Goal: Navigation & Orientation: Find specific page/section

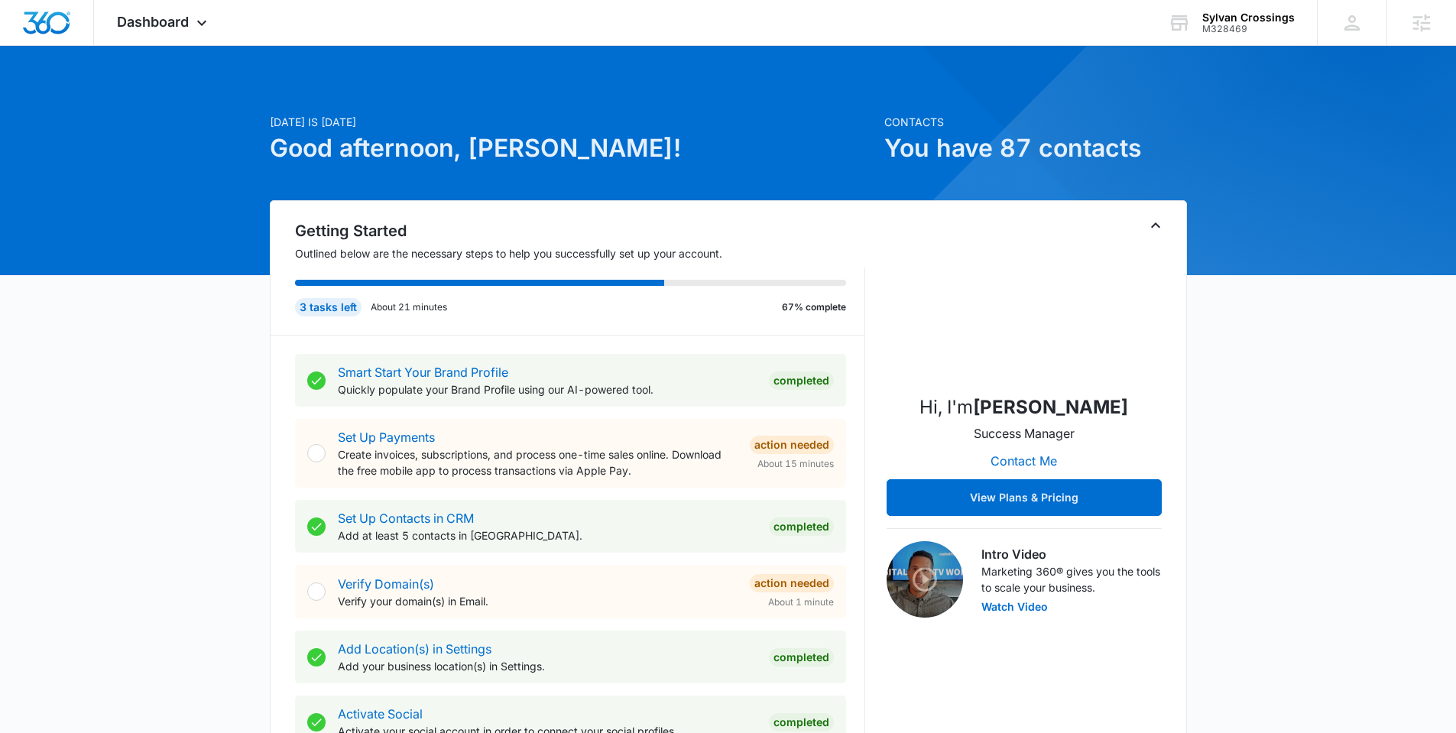
scroll to position [499, 0]
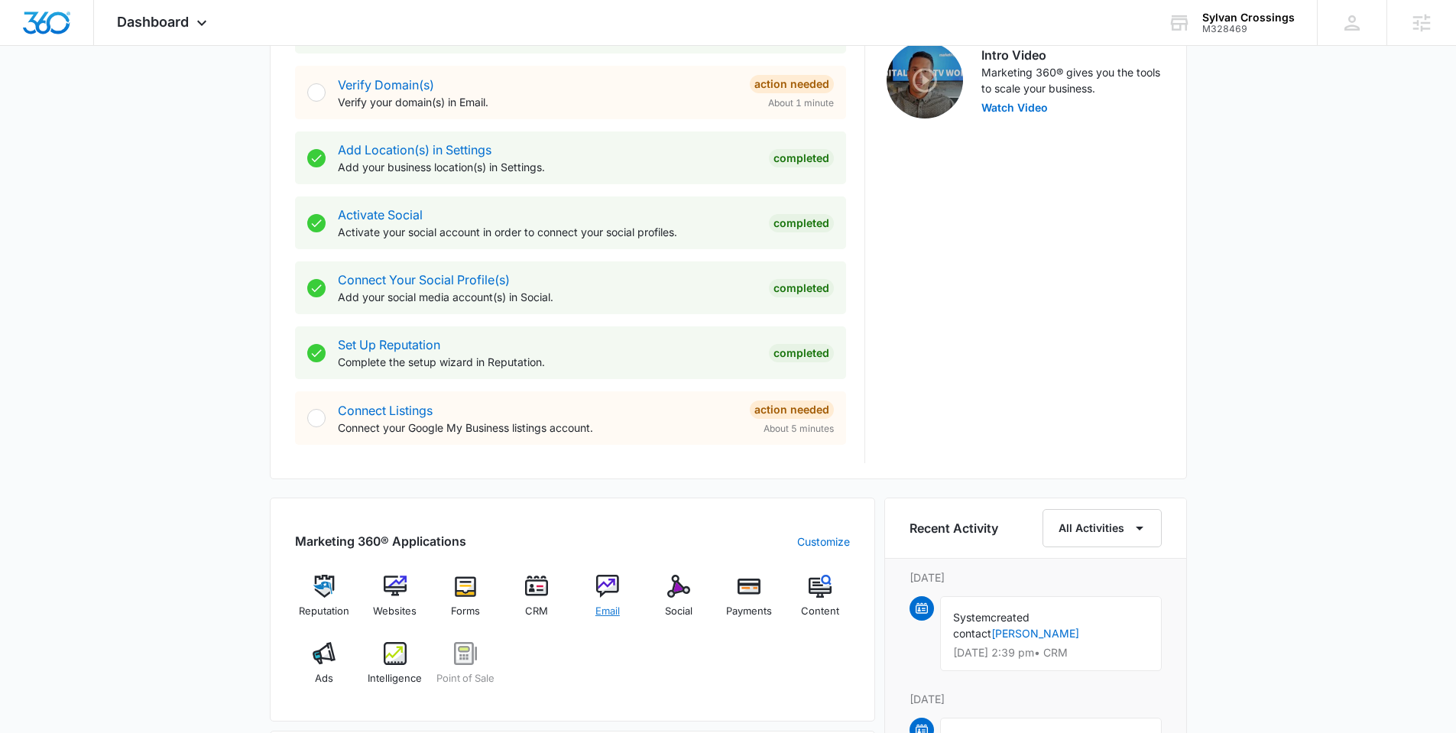
click at [601, 595] on img at bounding box center [607, 586] width 23 height 23
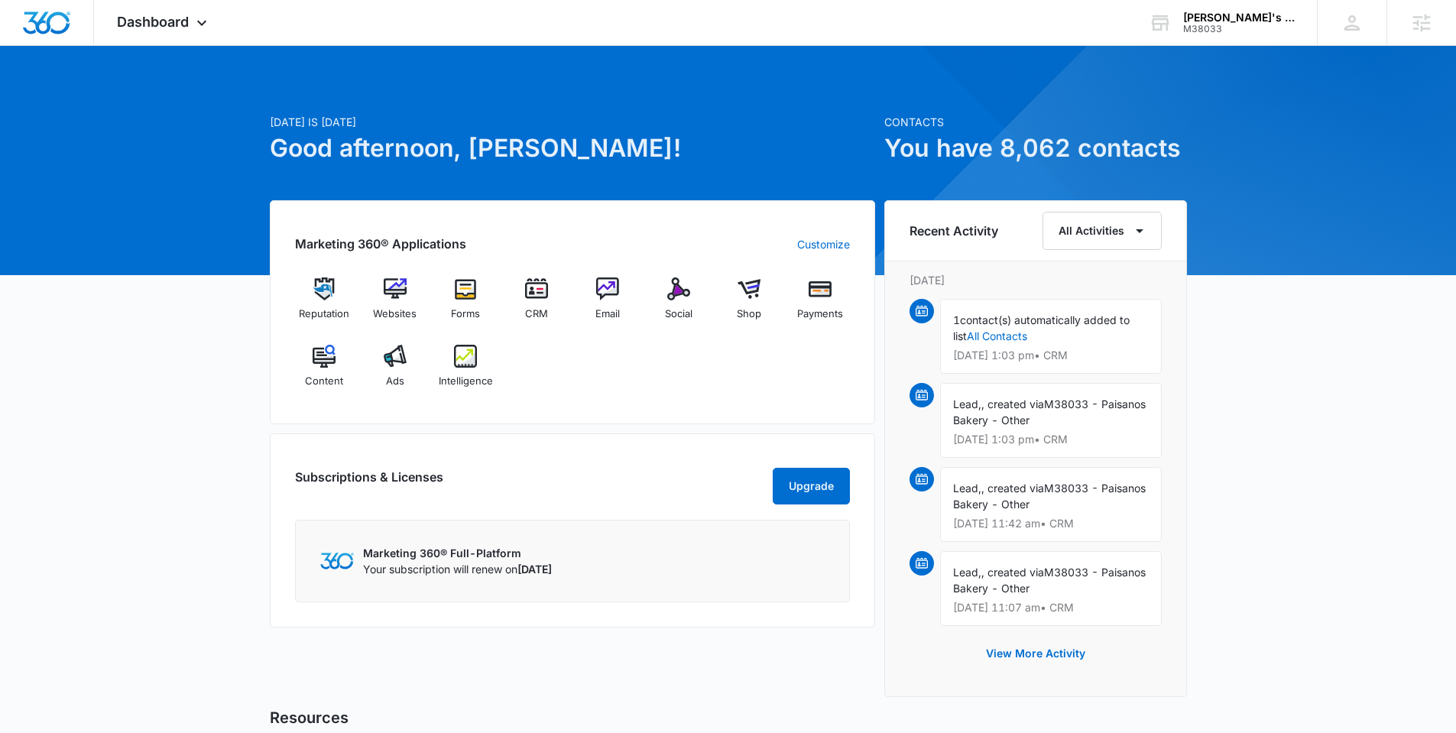
click at [235, 465] on div "[DATE] is [DATE] Good afternoon, [PERSON_NAME]! Contacts You have 8,062 contact…" at bounding box center [728, 527] width 1456 height 924
click at [410, 294] on div "Websites" at bounding box center [394, 304] width 59 height 55
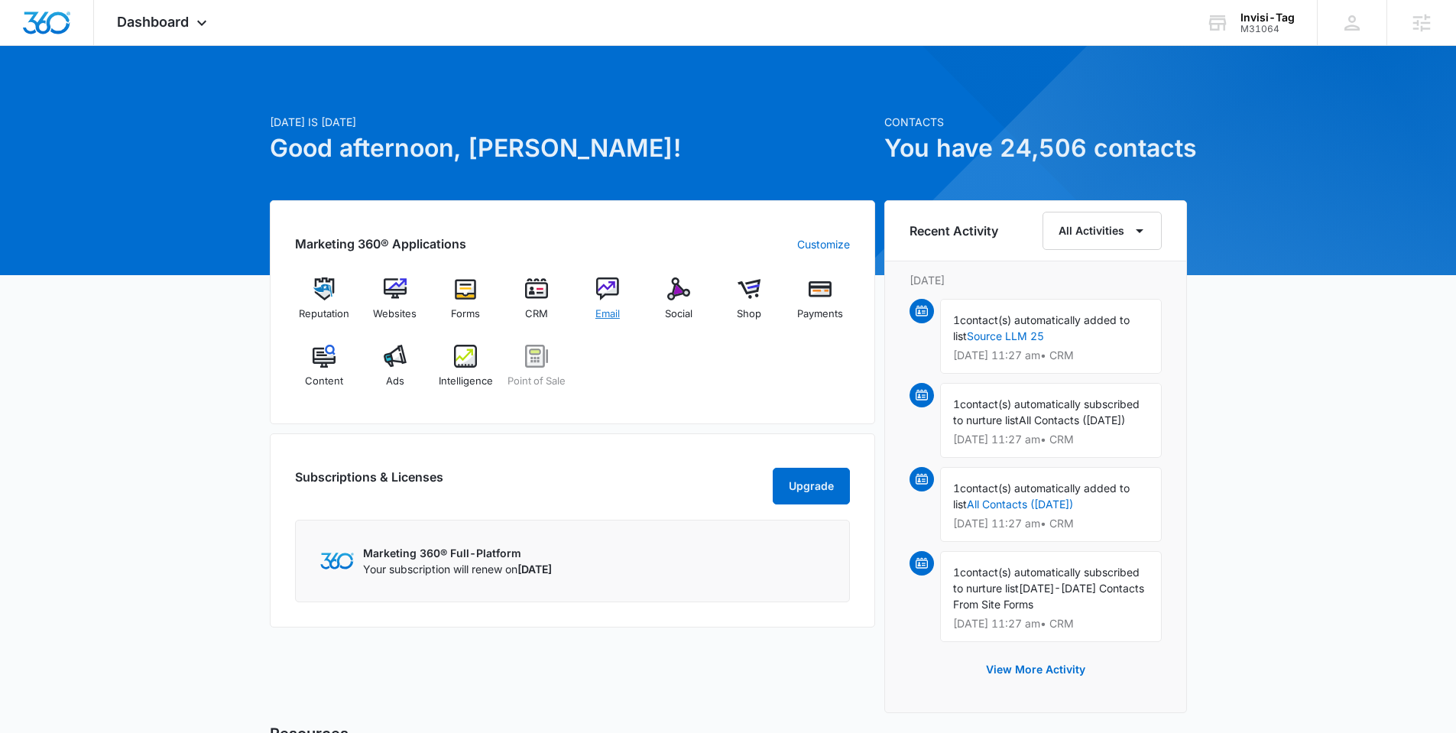
click at [606, 295] on img at bounding box center [607, 288] width 23 height 23
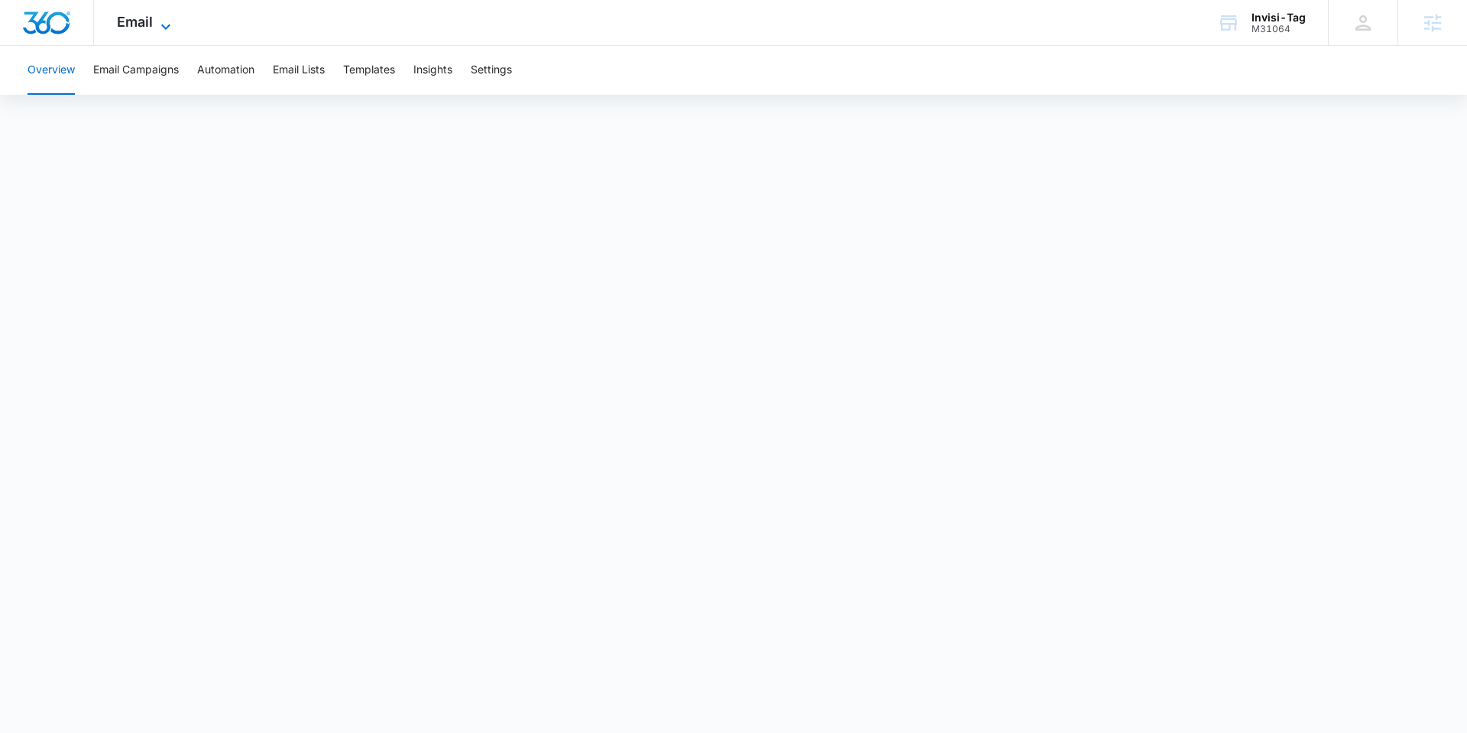
click at [160, 26] on icon at bounding box center [166, 27] width 18 height 18
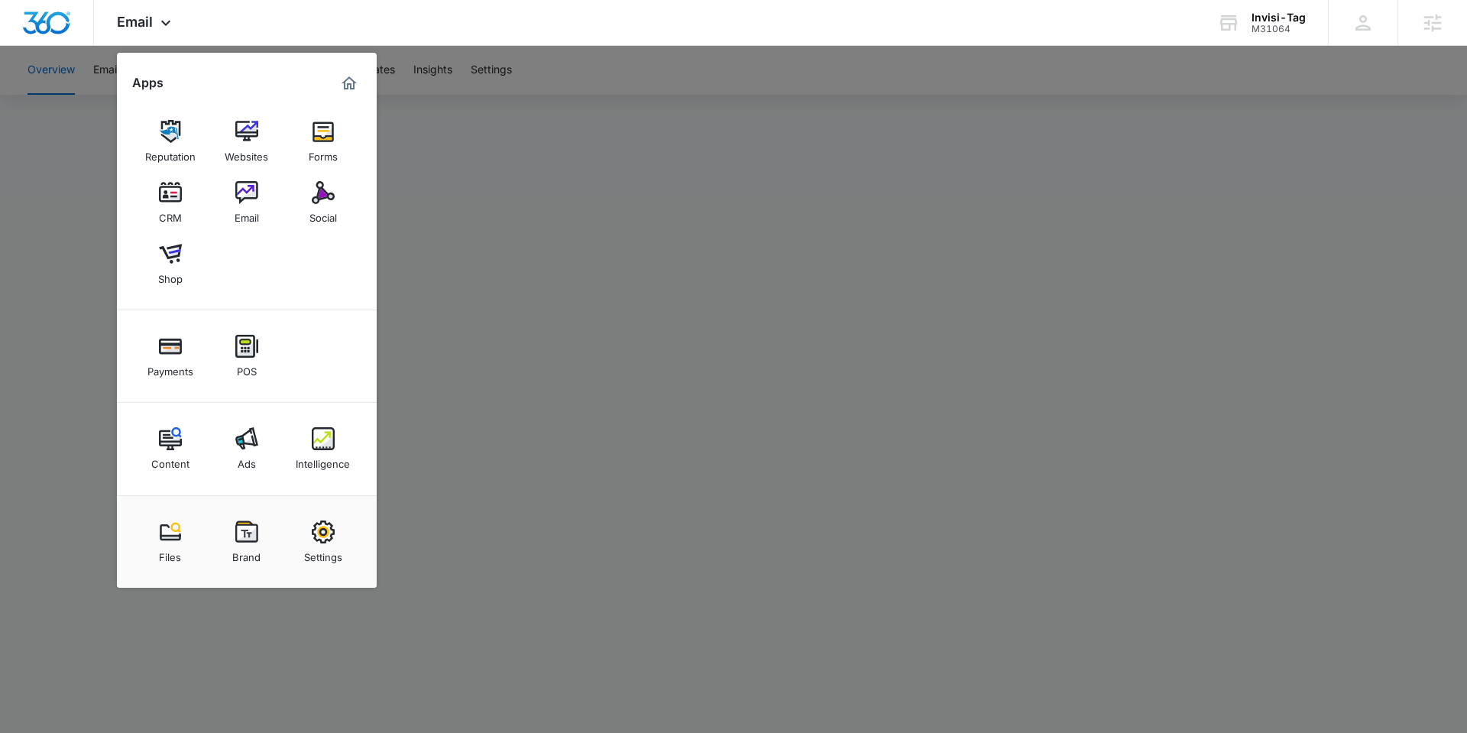
click at [569, 336] on div at bounding box center [733, 366] width 1467 height 733
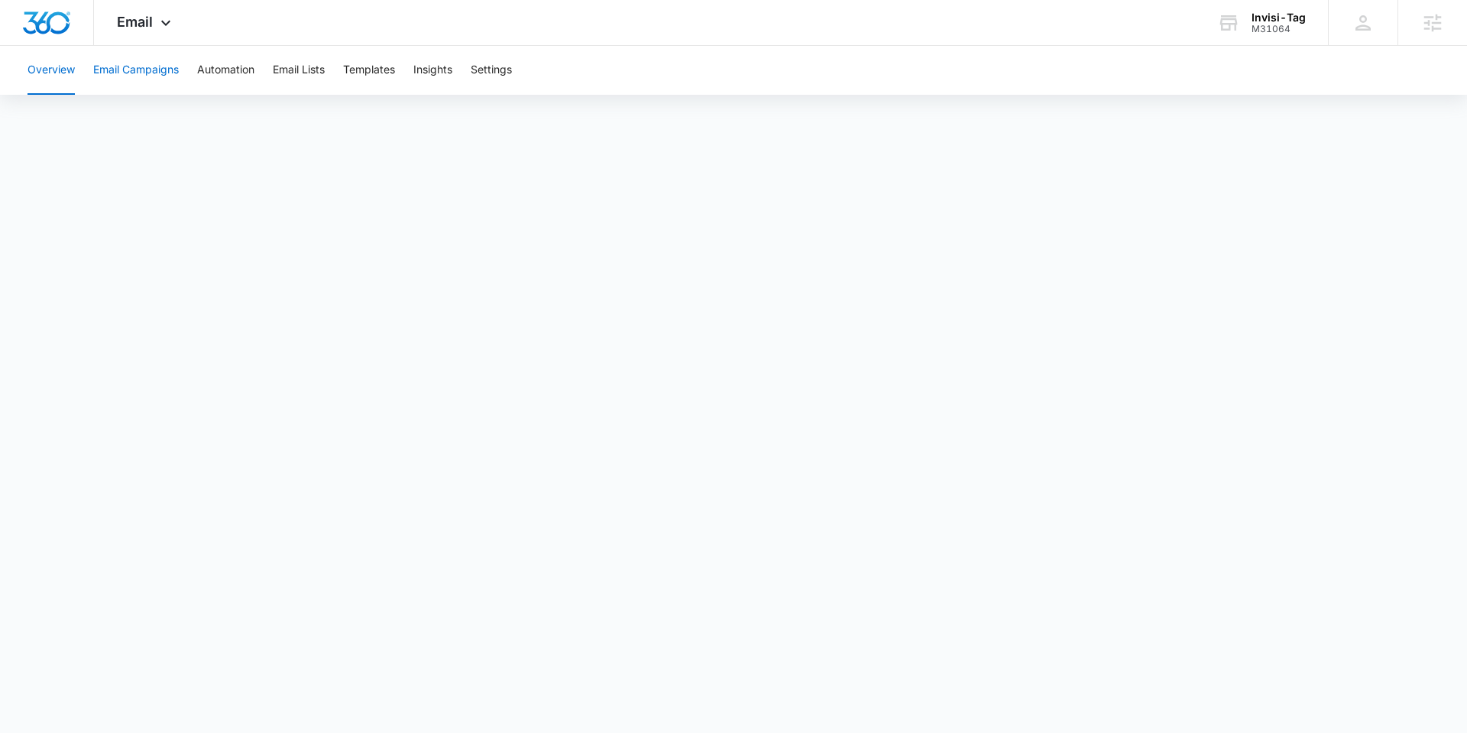
click at [123, 69] on button "Email Campaigns" at bounding box center [136, 70] width 86 height 49
click at [157, 18] on icon at bounding box center [166, 27] width 18 height 18
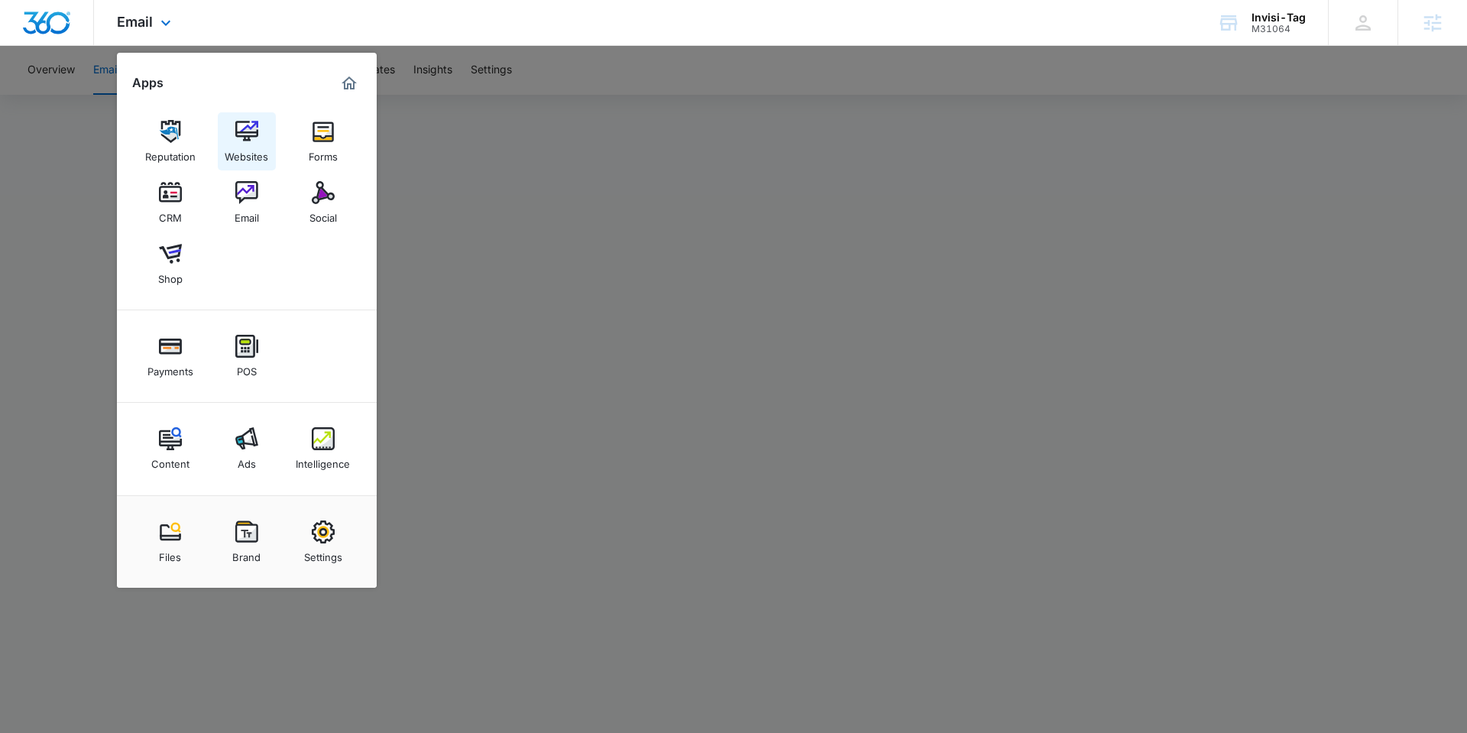
click at [249, 130] on img at bounding box center [246, 131] width 23 height 23
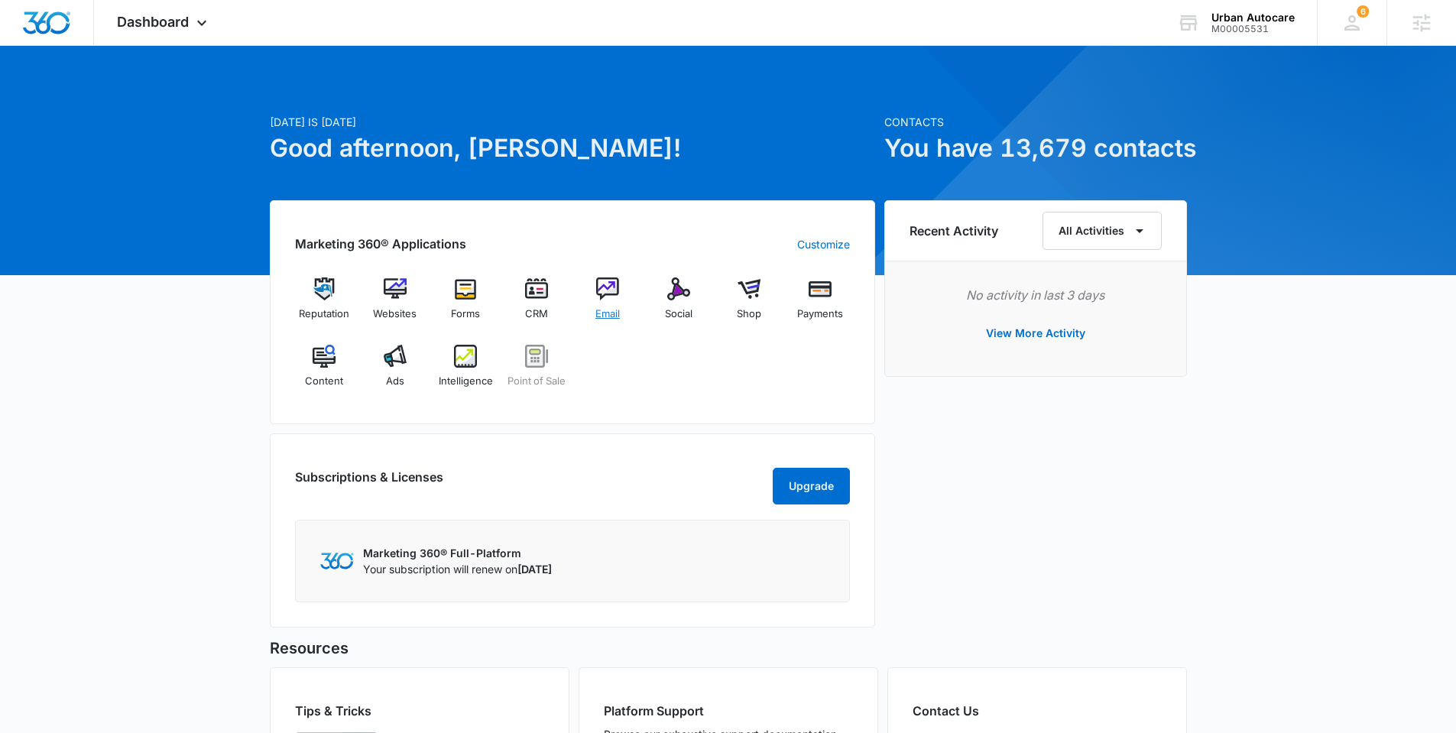
click at [623, 309] on div "Email" at bounding box center [607, 304] width 59 height 55
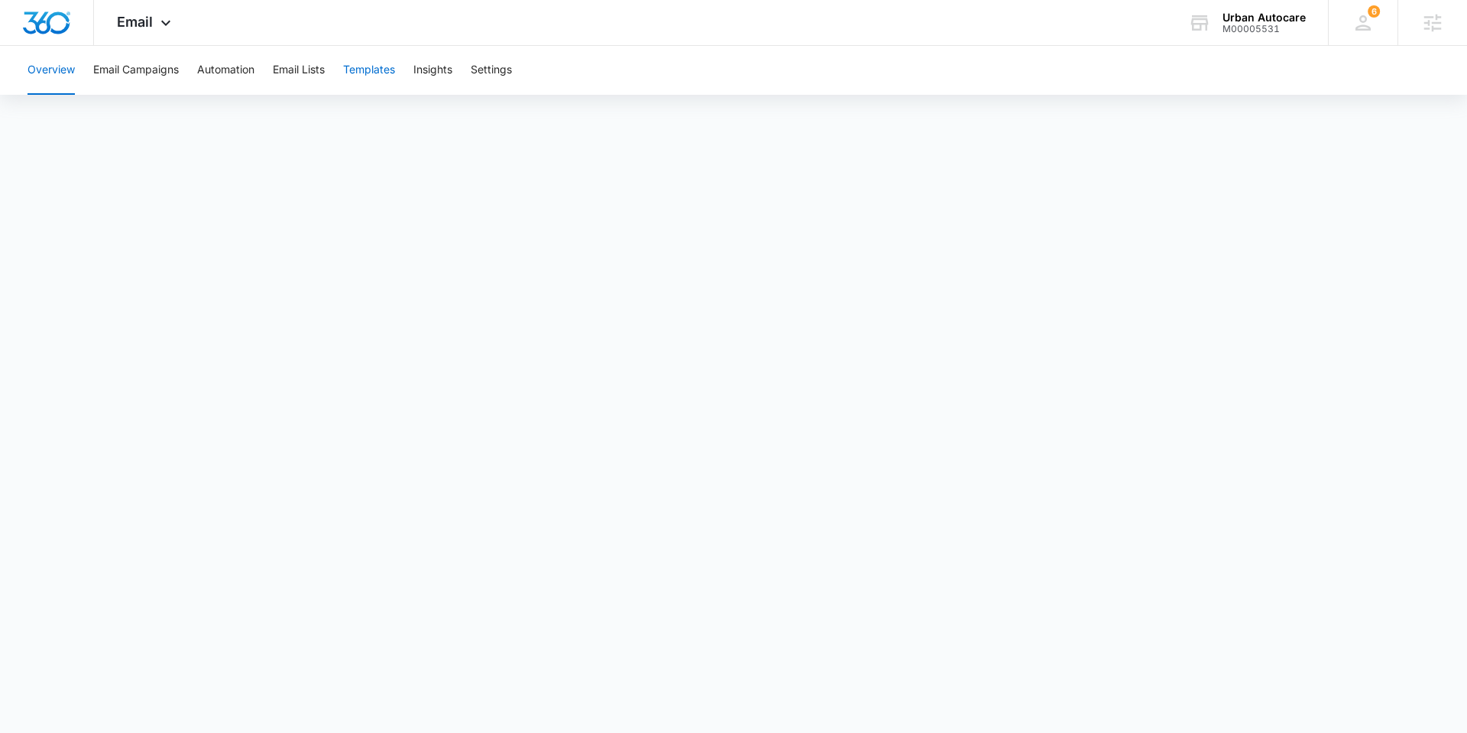
click at [387, 74] on button "Templates" at bounding box center [369, 70] width 52 height 49
click at [144, 64] on button "Email Campaigns" at bounding box center [136, 70] width 86 height 49
click at [73, 66] on button "Overview" at bounding box center [51, 70] width 47 height 49
click at [130, 75] on button "Email Campaigns" at bounding box center [136, 70] width 86 height 49
click at [244, 64] on button "Automation" at bounding box center [225, 70] width 57 height 49
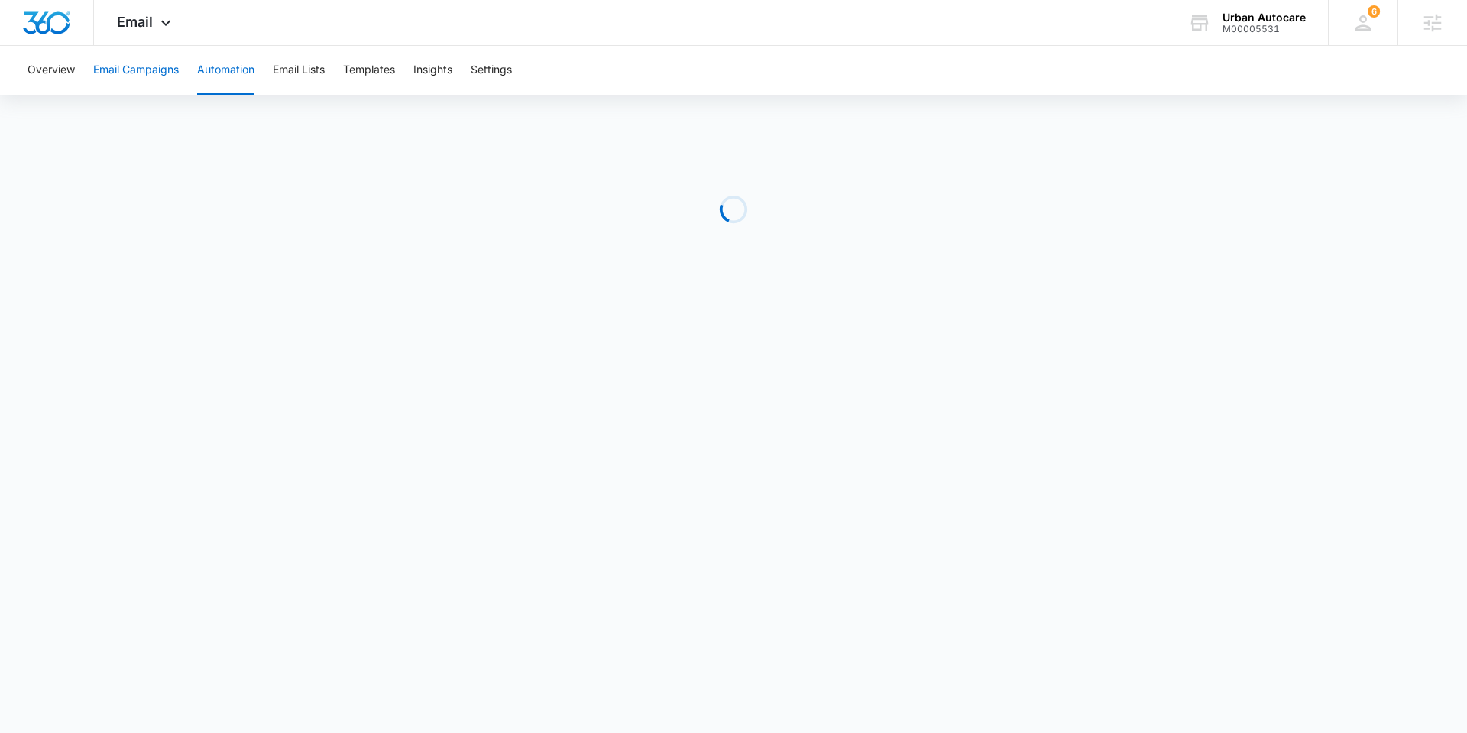
click at [155, 72] on button "Email Campaigns" at bounding box center [136, 70] width 86 height 49
click at [1238, 19] on div "Urban Autocare" at bounding box center [1263, 17] width 83 height 12
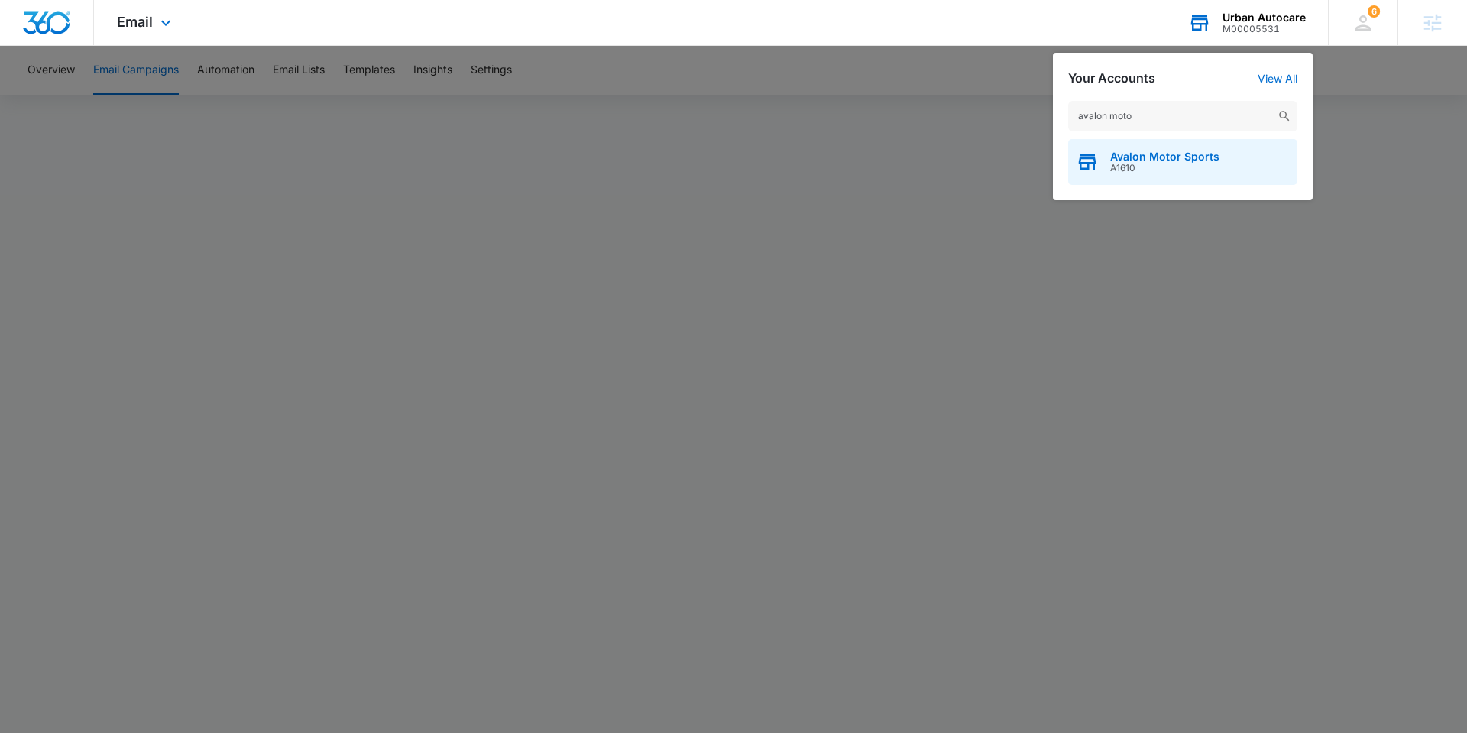
type input "avalon moto"
click at [1207, 159] on span "Avalon Motor Sports" at bounding box center [1164, 157] width 109 height 12
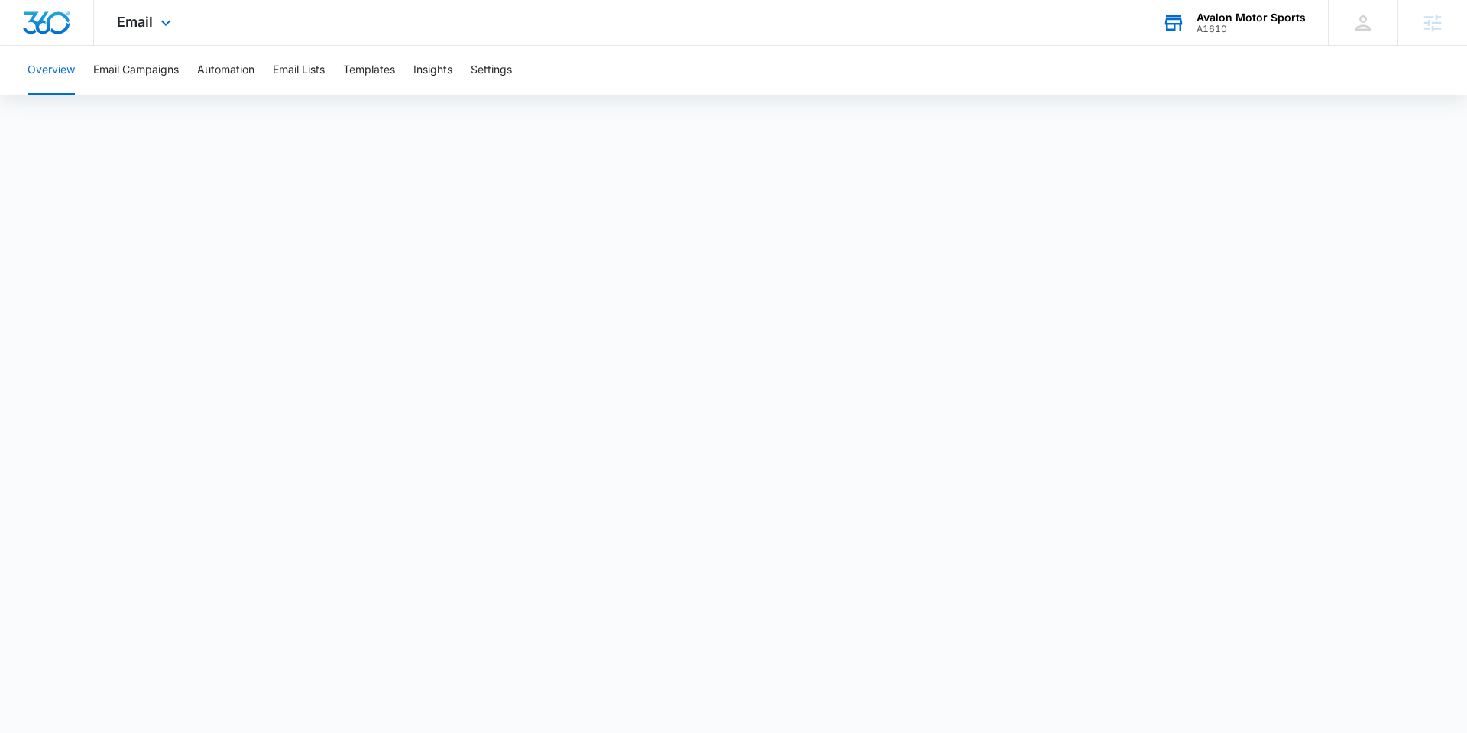
click at [1223, 31] on div "A1610" at bounding box center [1251, 29] width 109 height 11
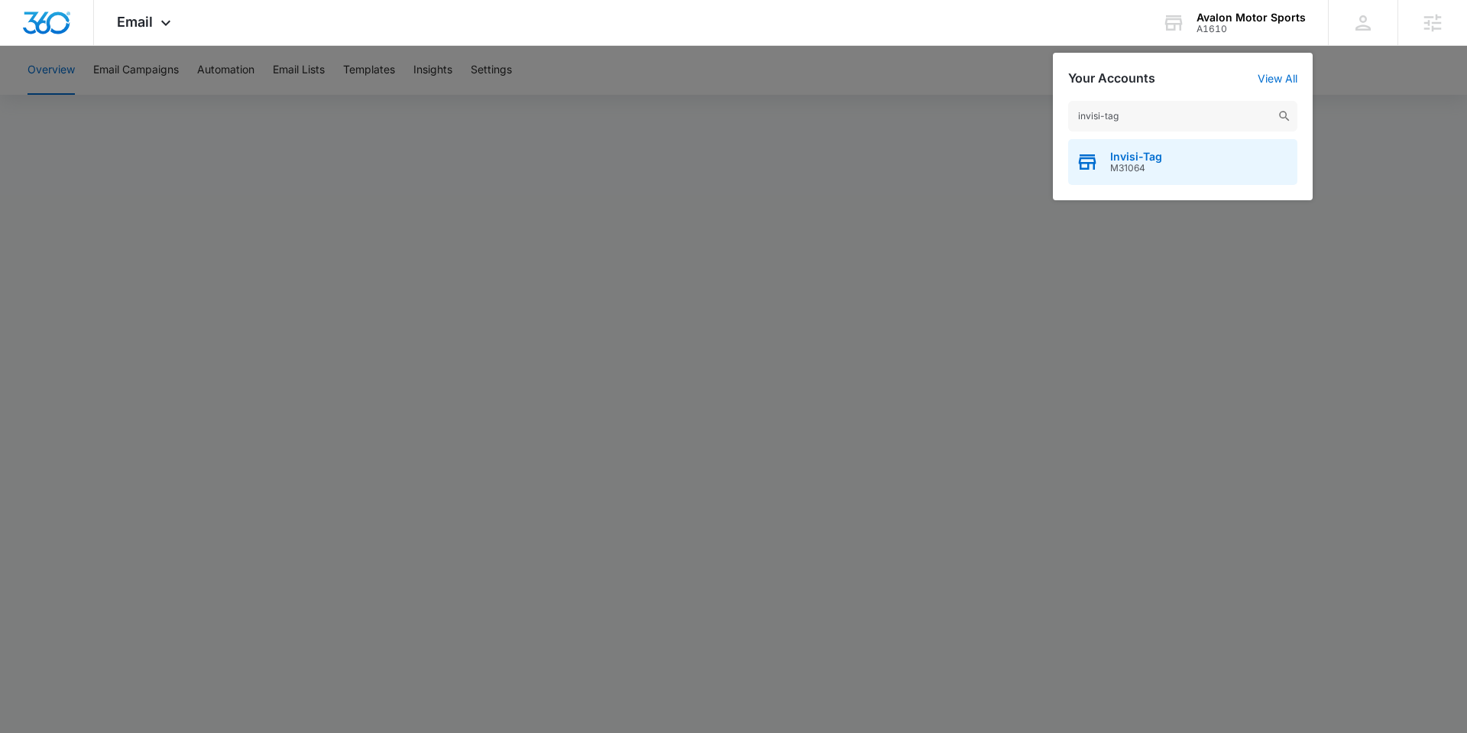
type input "invisi-tag"
click at [1170, 155] on div "Invisi-Tag M31064" at bounding box center [1182, 162] width 229 height 46
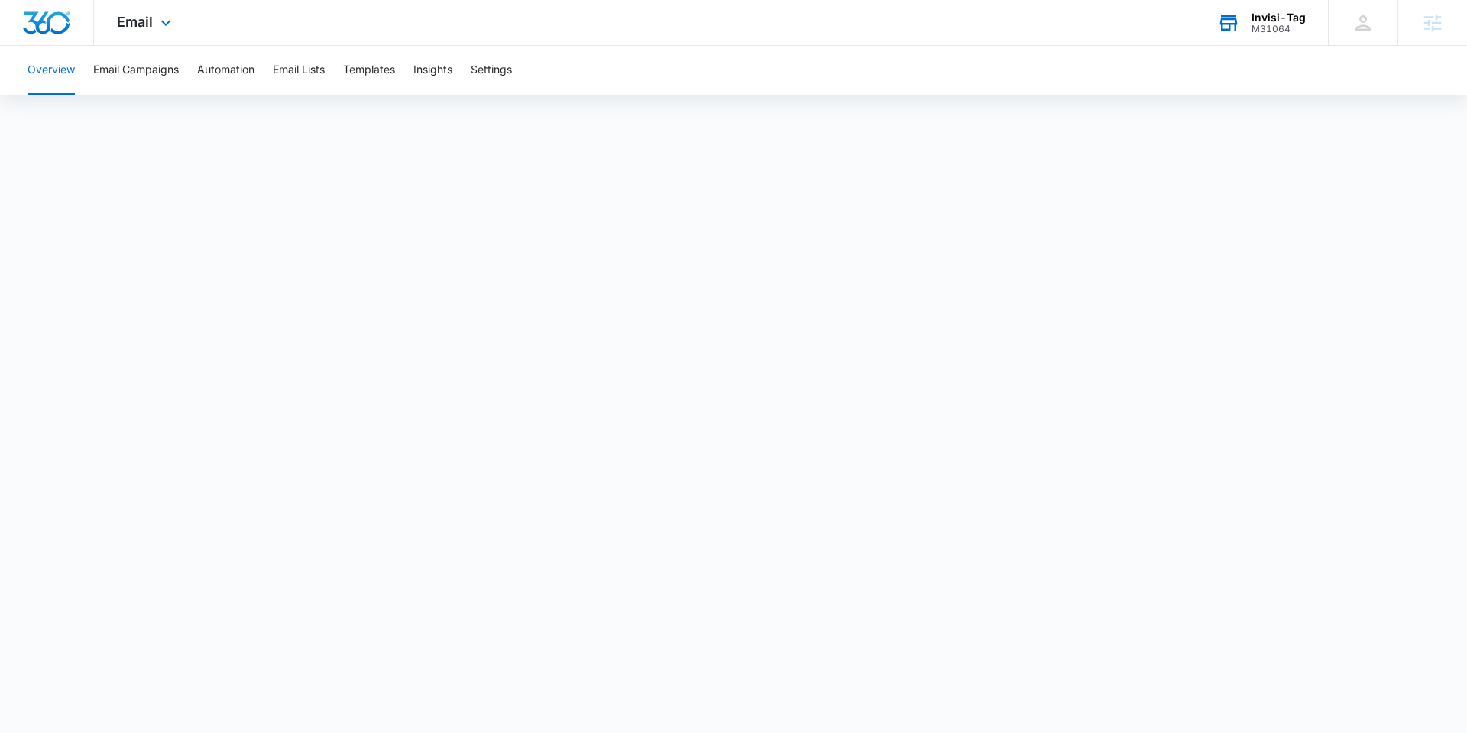
click at [1264, 24] on div "M31064" at bounding box center [1279, 29] width 54 height 11
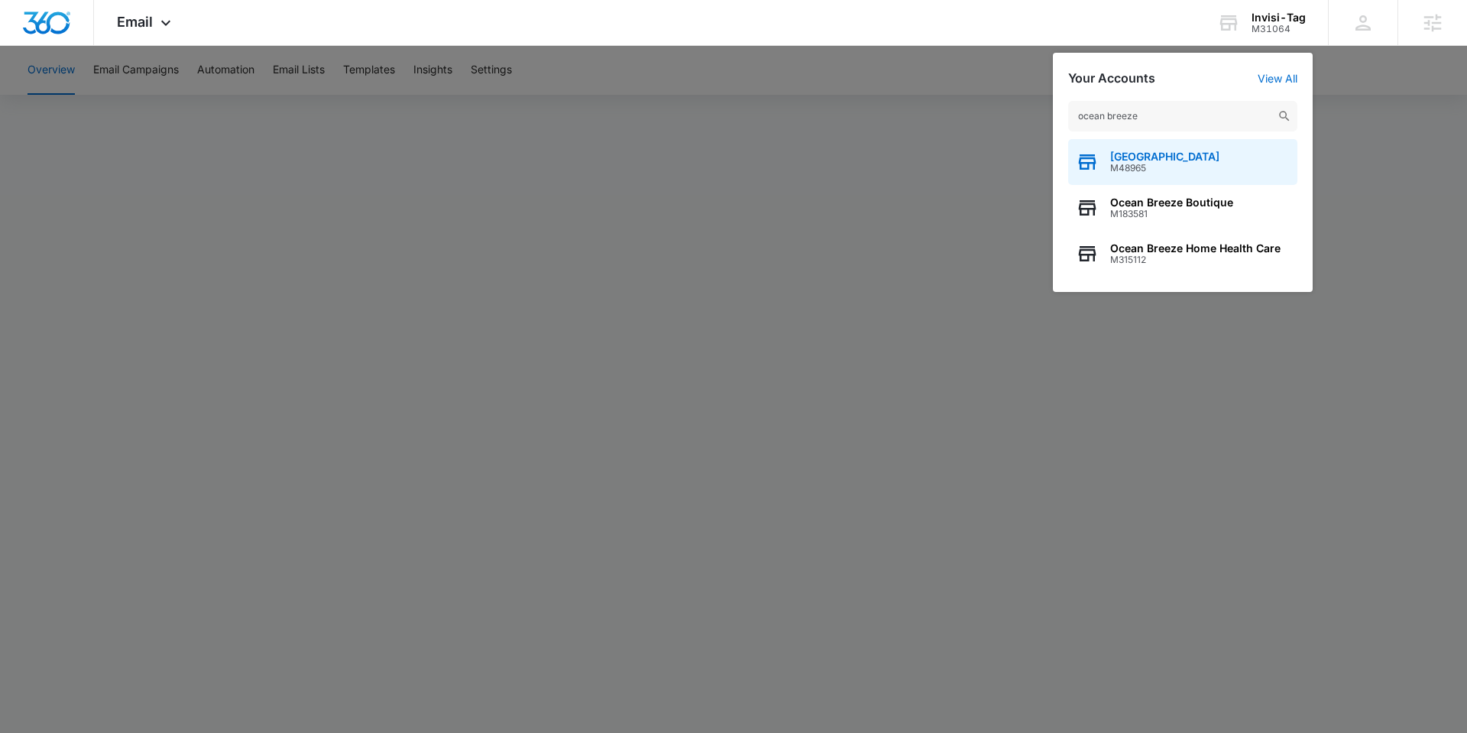
type input "ocean breeze"
click at [1174, 163] on span "M48965" at bounding box center [1164, 168] width 109 height 11
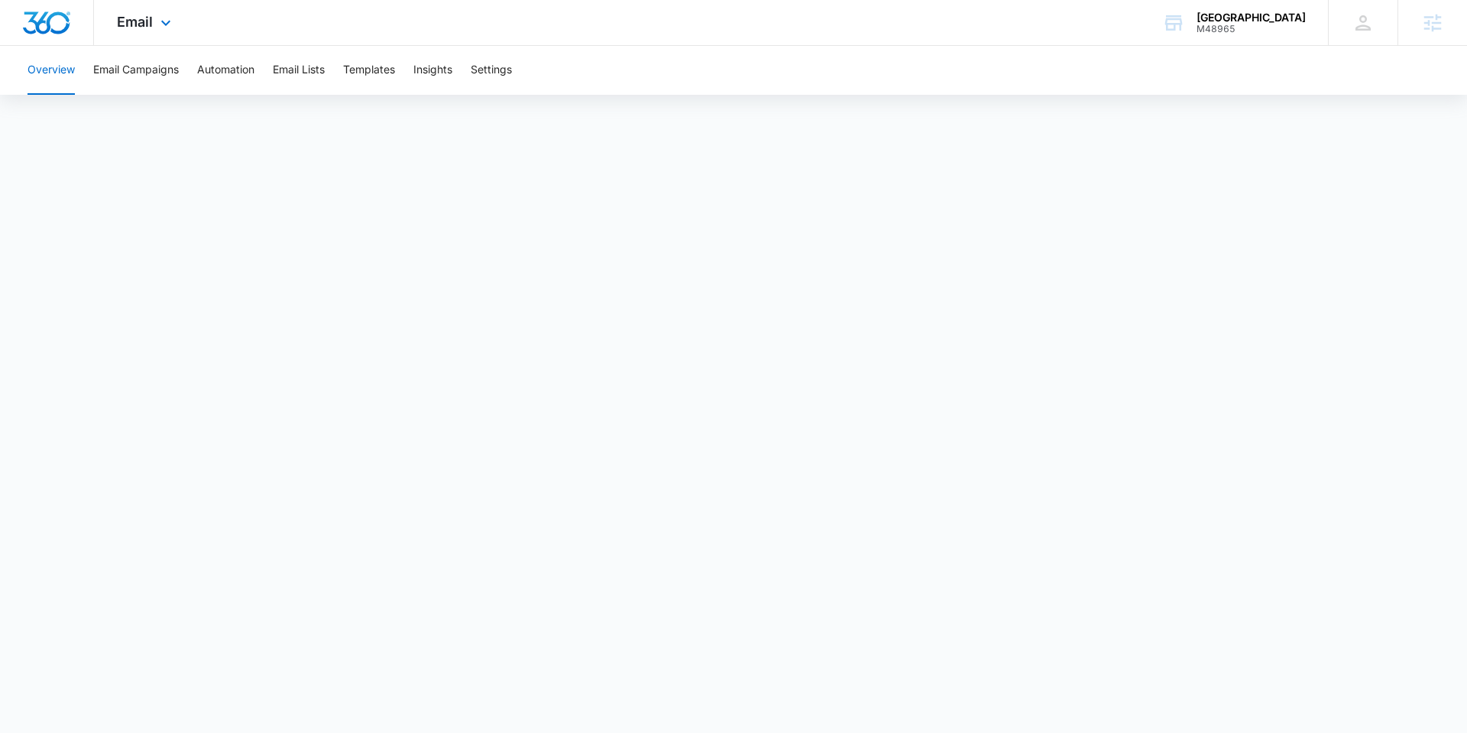
click at [153, 21] on div "Email Apps Forms CRM Email Social POS Content Ads Intelligence Files Brand Sett…" at bounding box center [146, 22] width 104 height 45
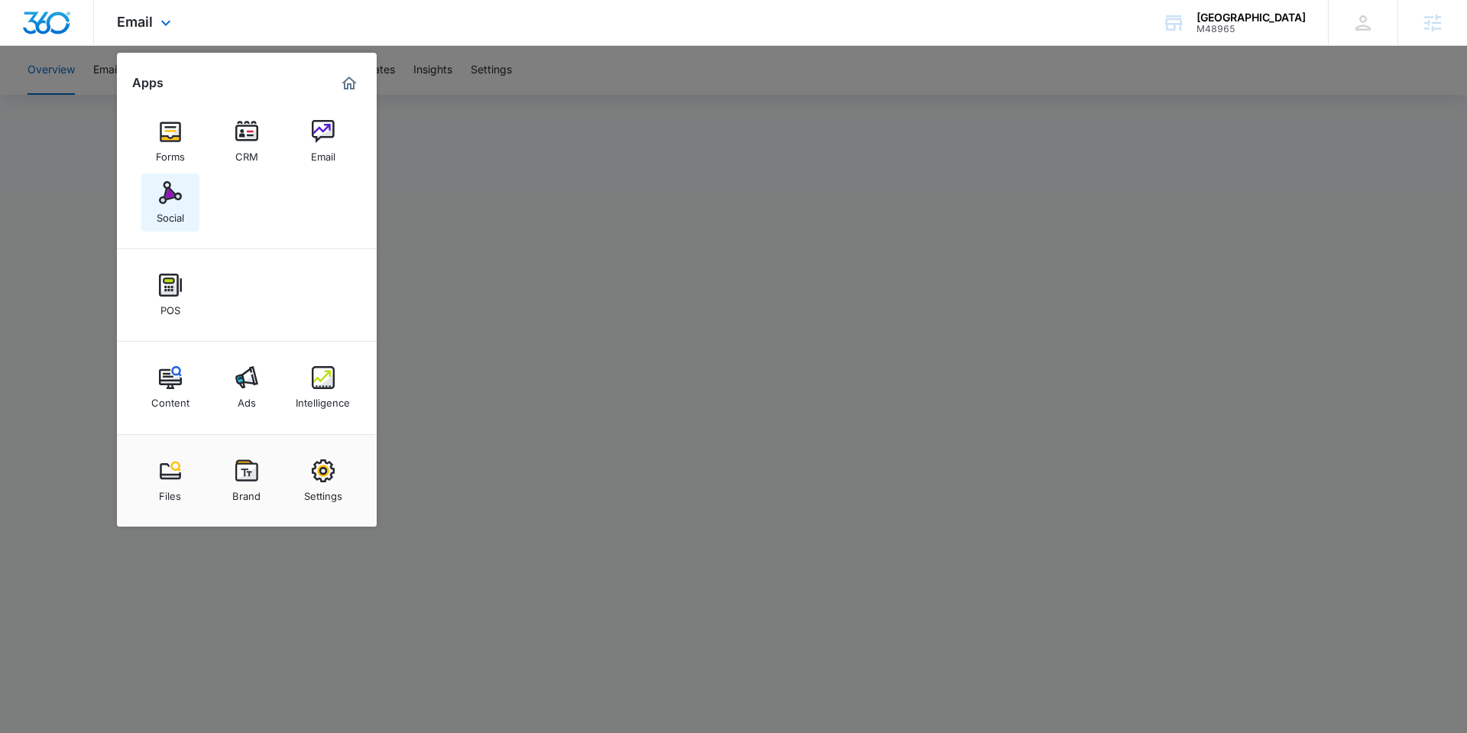
click at [167, 215] on div "Social" at bounding box center [171, 214] width 28 height 20
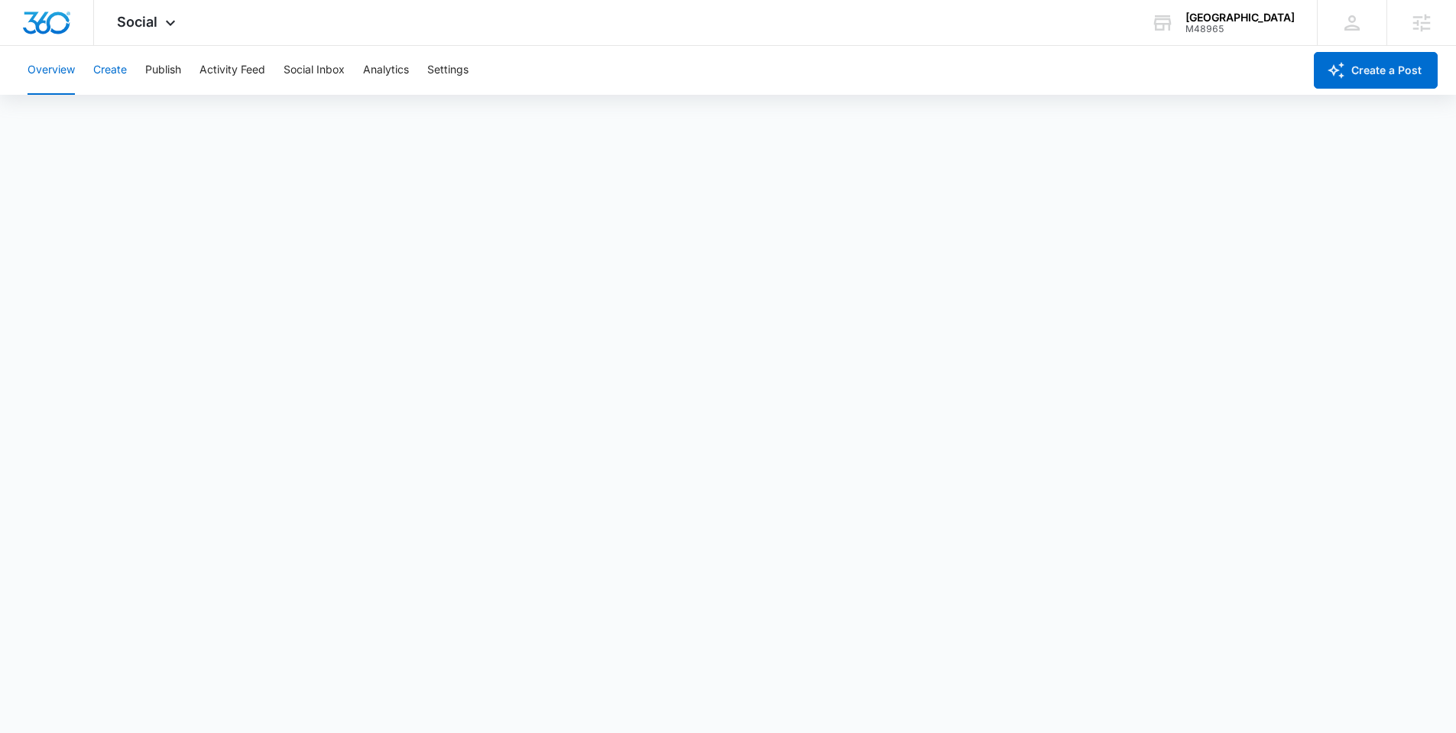
click at [117, 69] on button "Create" at bounding box center [110, 70] width 34 height 49
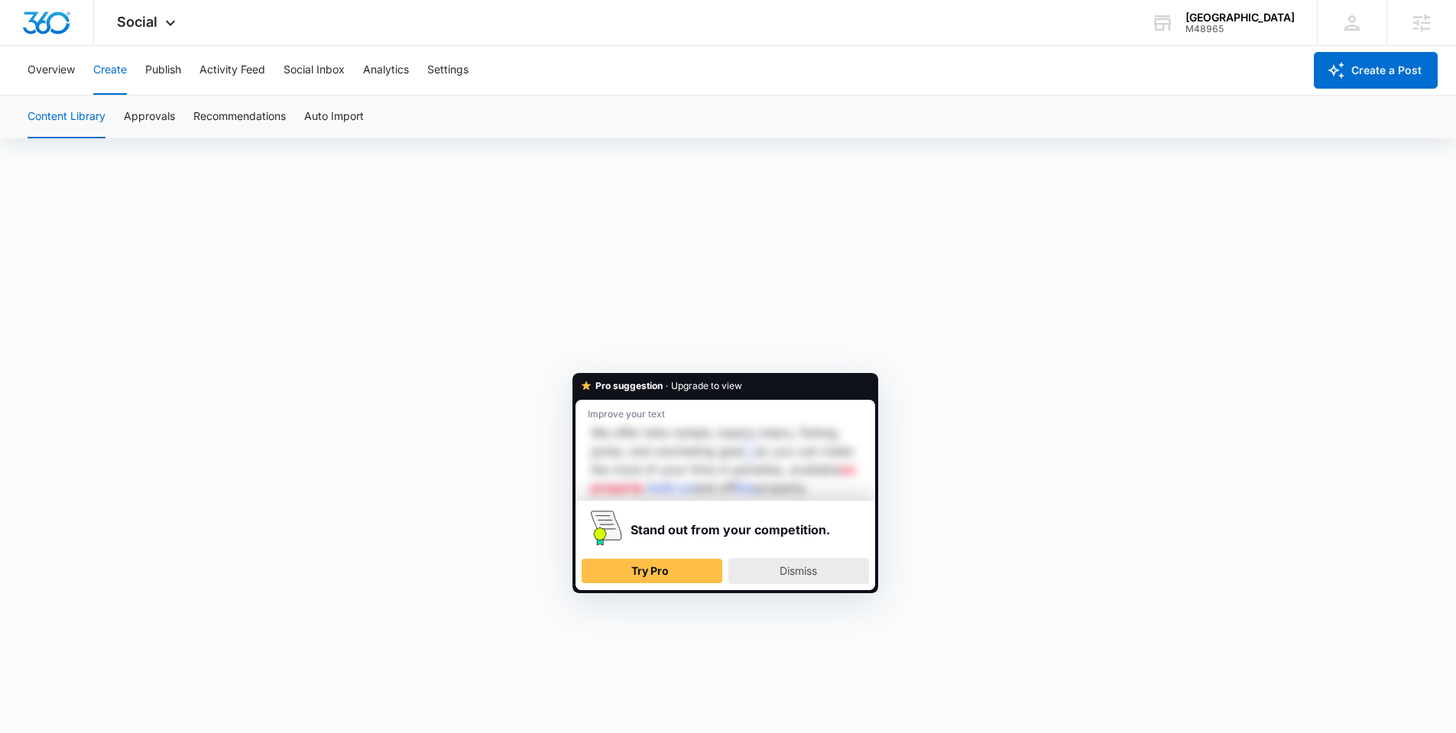
click at [782, 565] on span "Dismiss" at bounding box center [797, 570] width 37 height 13
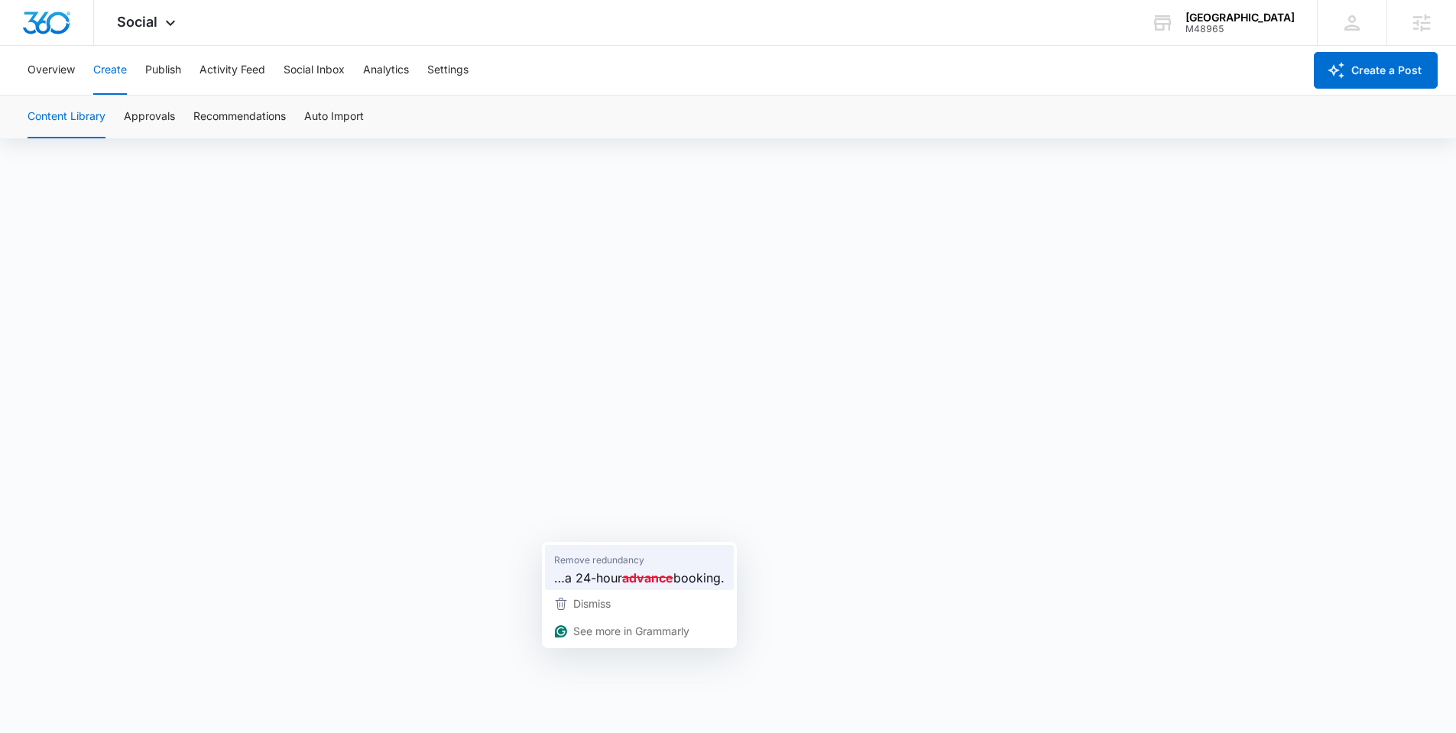
click at [610, 572] on span "…a 24-hour" at bounding box center [588, 577] width 68 height 19
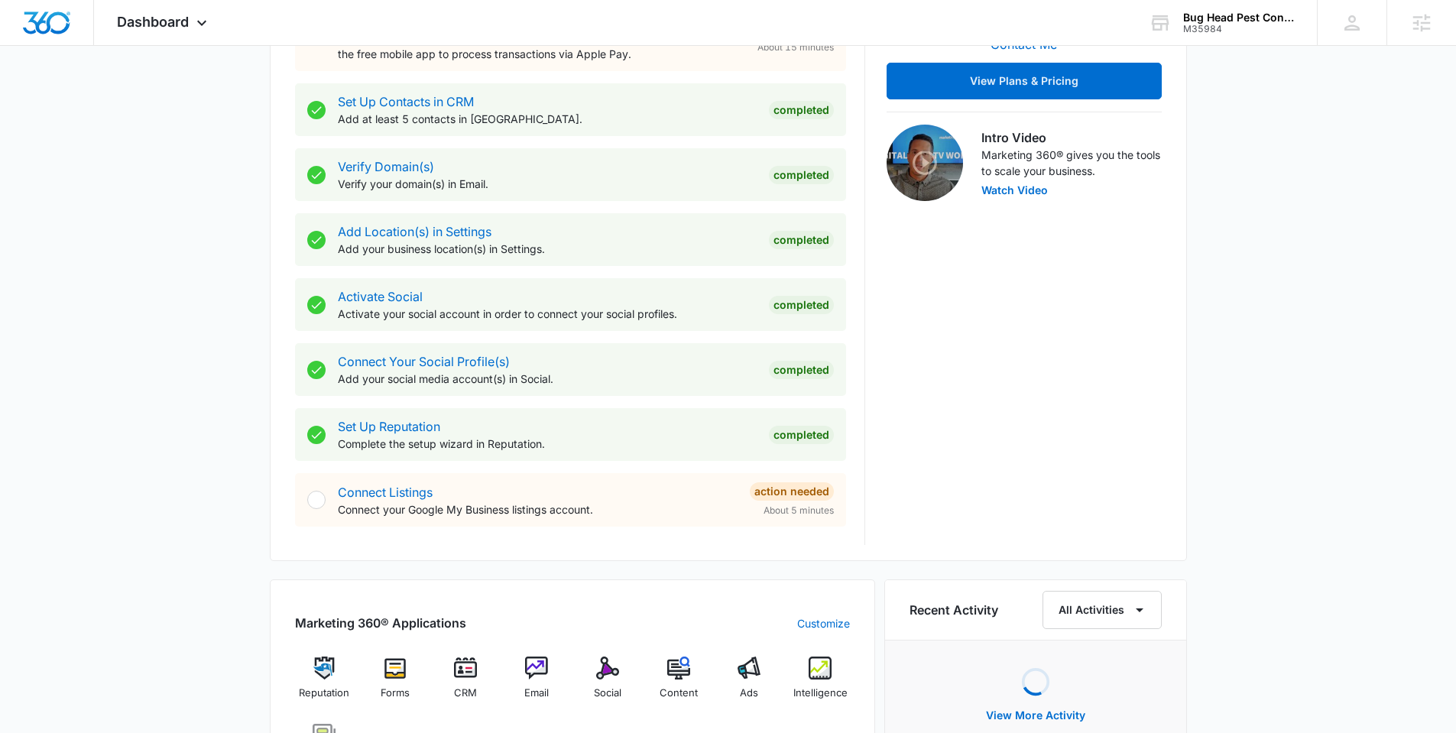
scroll to position [513, 0]
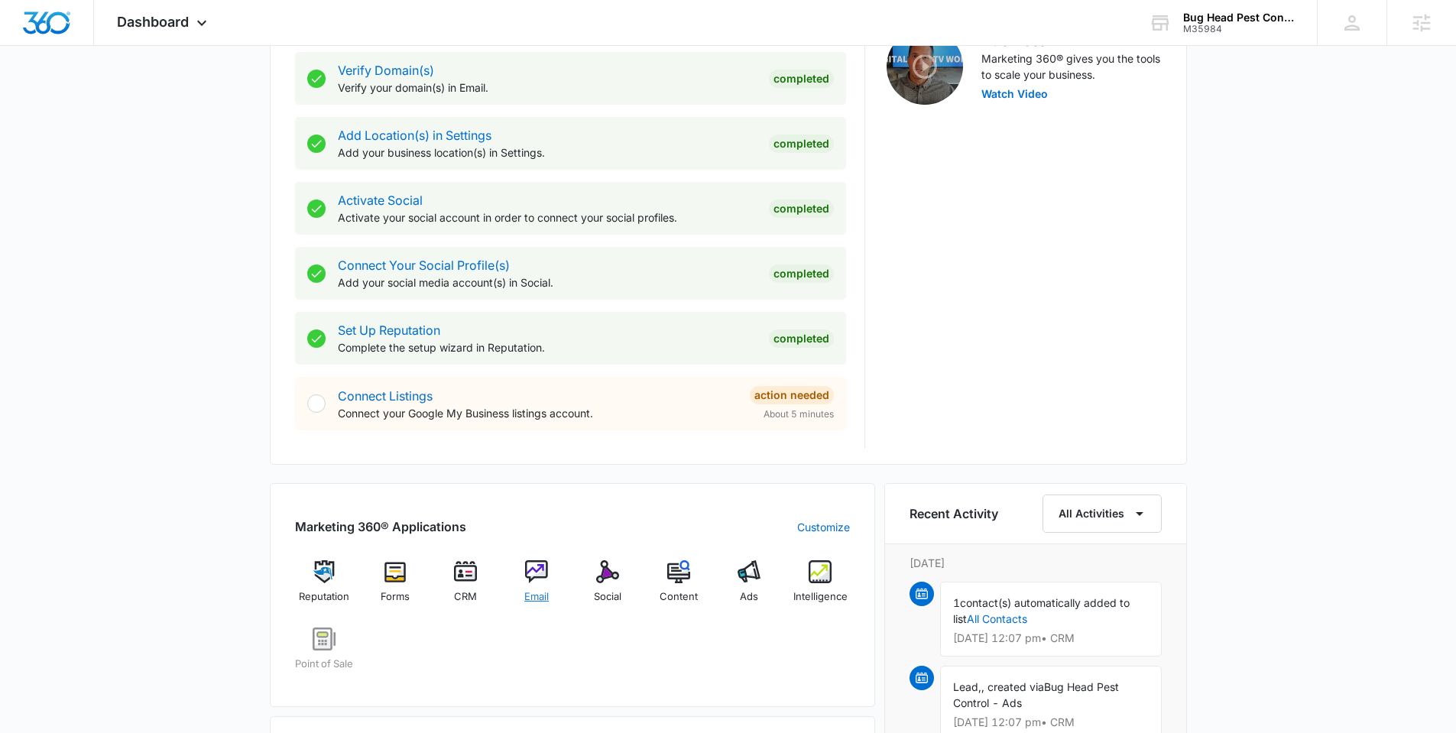
click at [549, 575] on div "Email" at bounding box center [536, 587] width 59 height 55
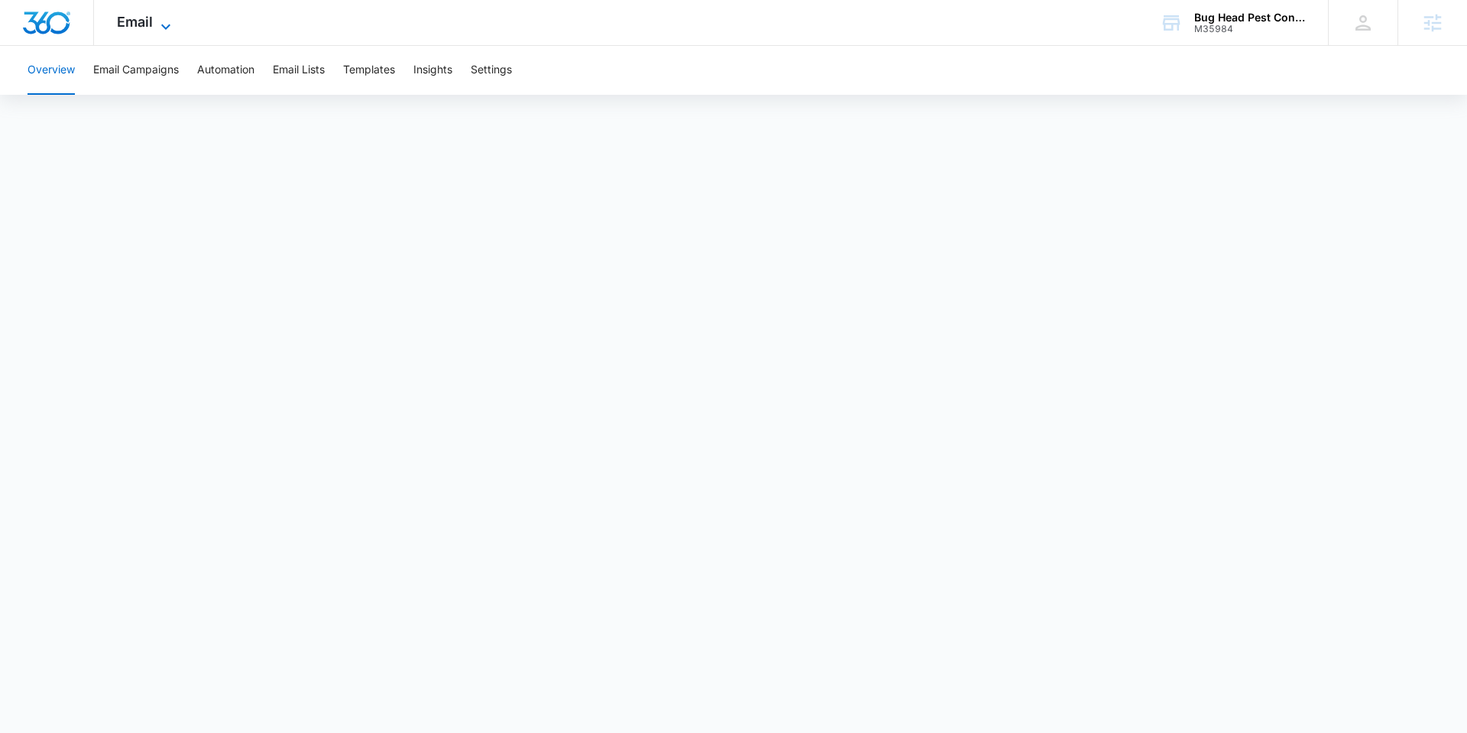
click at [149, 17] on span "Email" at bounding box center [135, 22] width 36 height 16
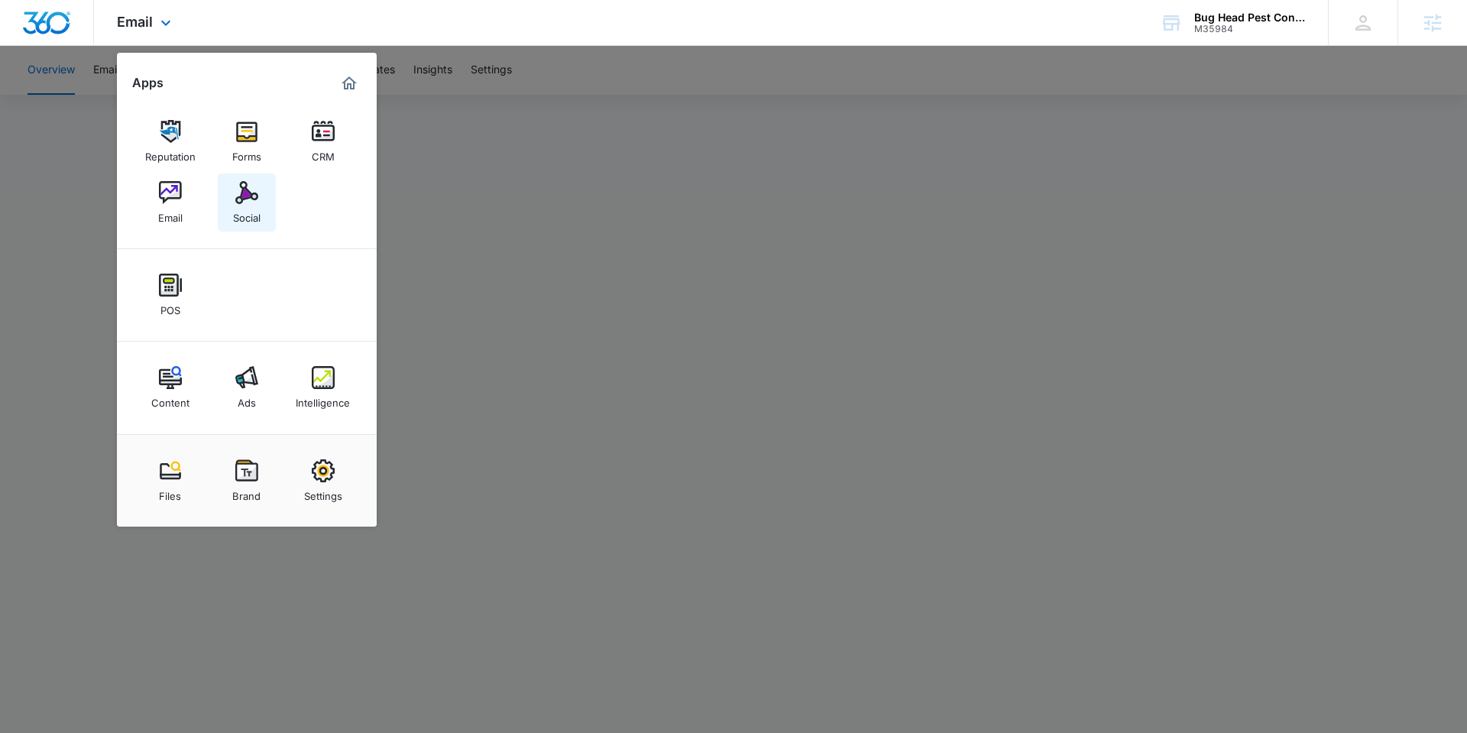
click at [241, 183] on img at bounding box center [246, 192] width 23 height 23
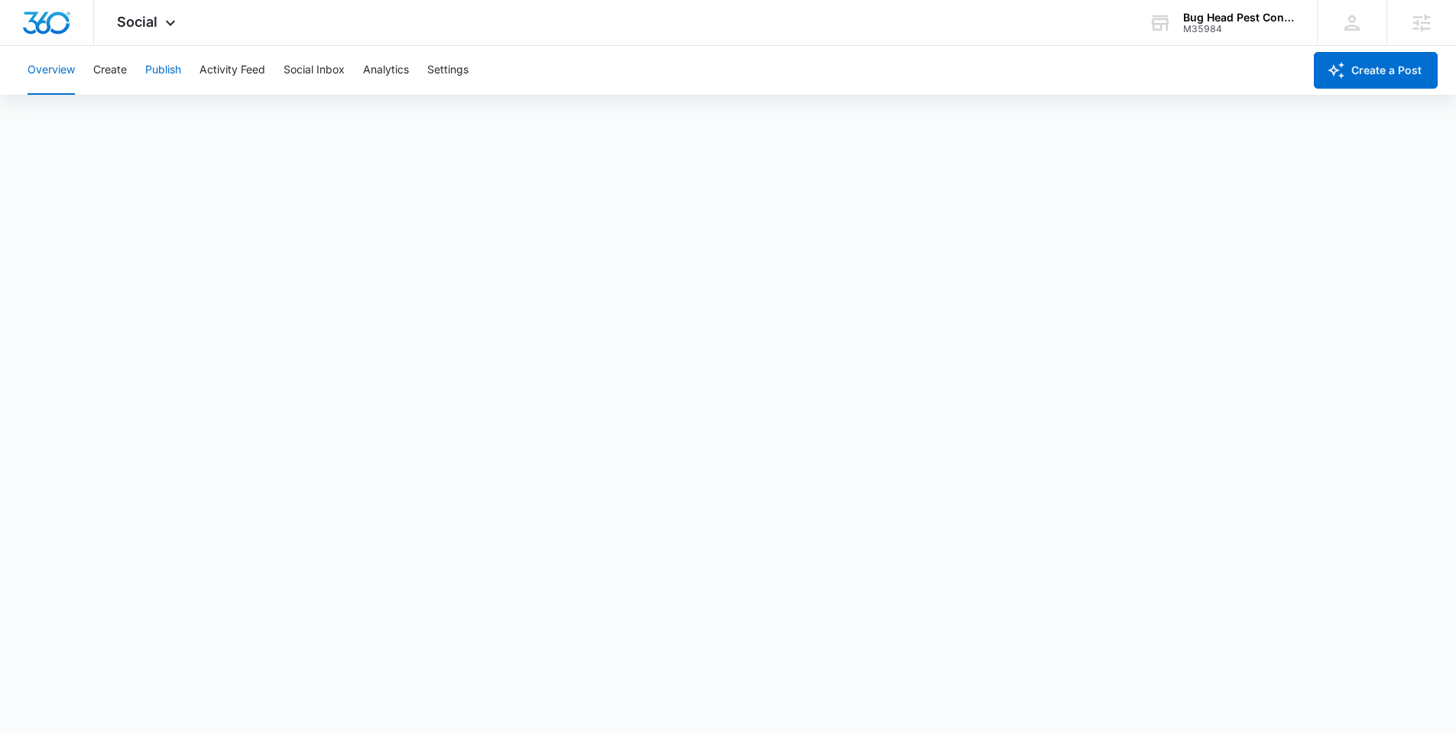
click at [156, 81] on button "Publish" at bounding box center [163, 70] width 36 height 49
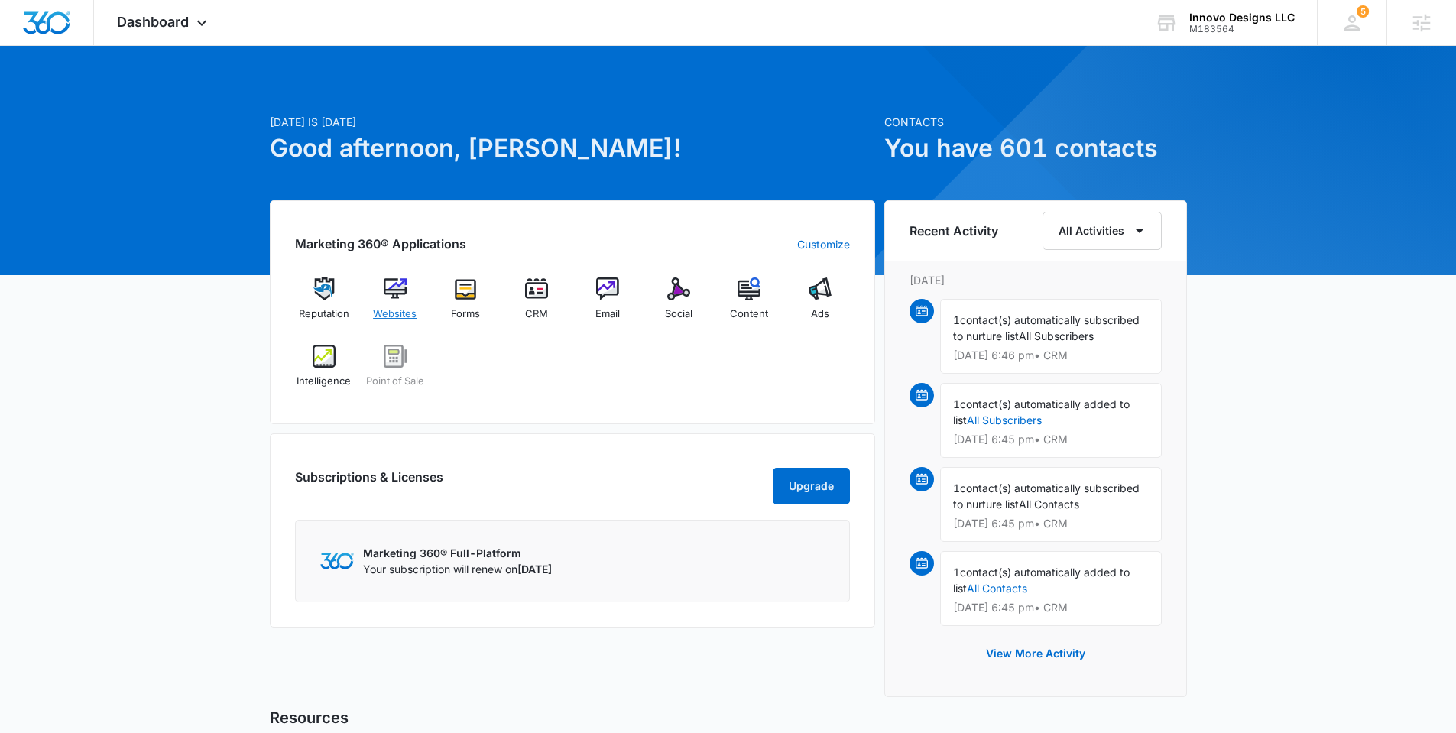
click at [398, 299] on img at bounding box center [395, 288] width 23 height 23
